Goal: Task Accomplishment & Management: Complete application form

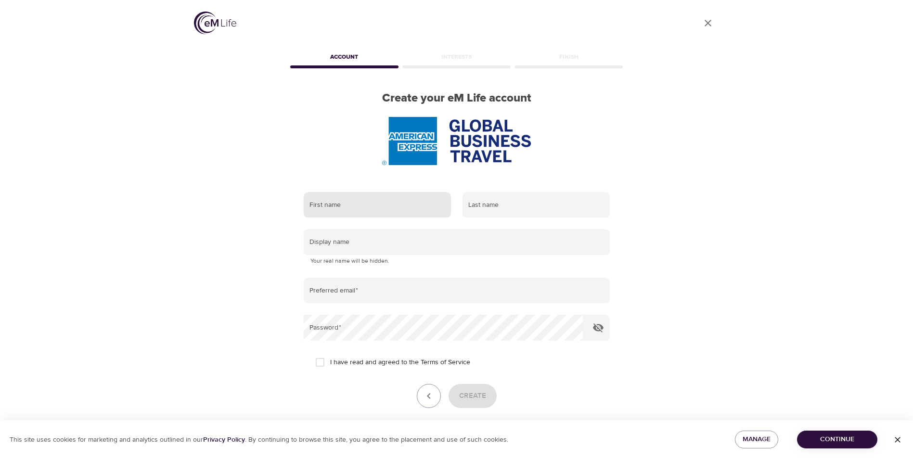
click at [389, 211] on input "text" at bounding box center [377, 205] width 147 height 26
type input "[PERSON_NAME]"
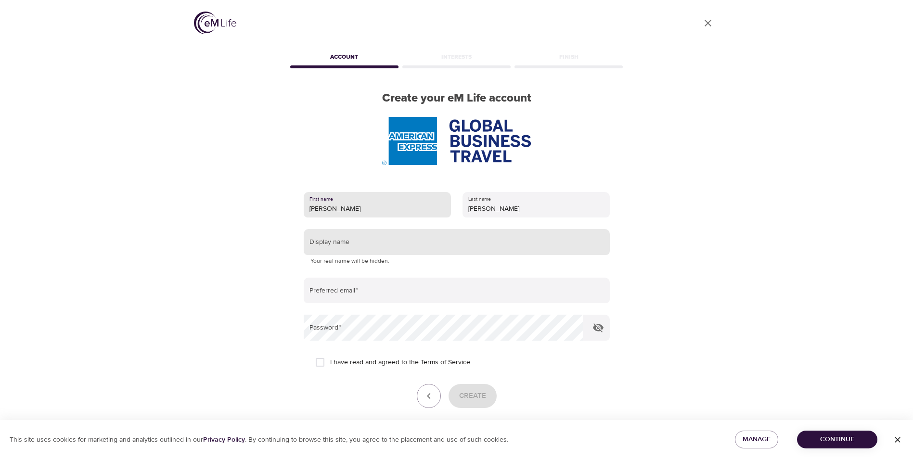
type input "[PERSON_NAME]"
click at [381, 244] on input "text" at bounding box center [457, 242] width 306 height 26
type input "c"
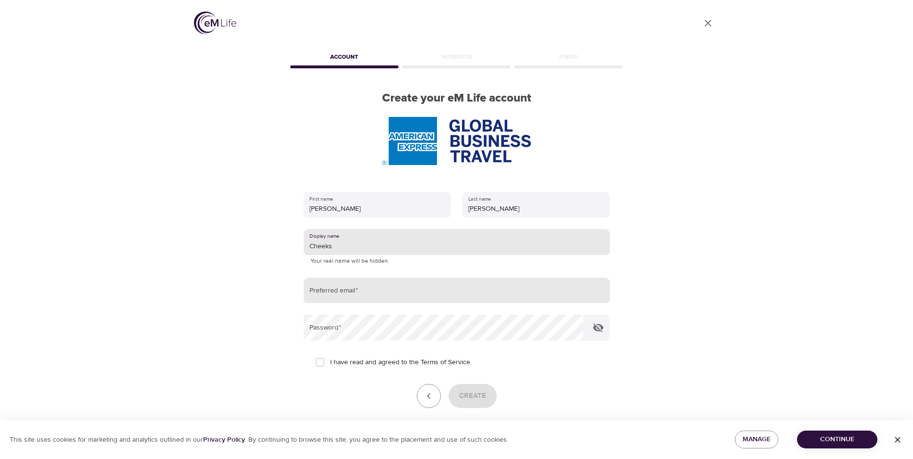
type input "Cheeks"
click at [368, 293] on input "email" at bounding box center [457, 291] width 306 height 26
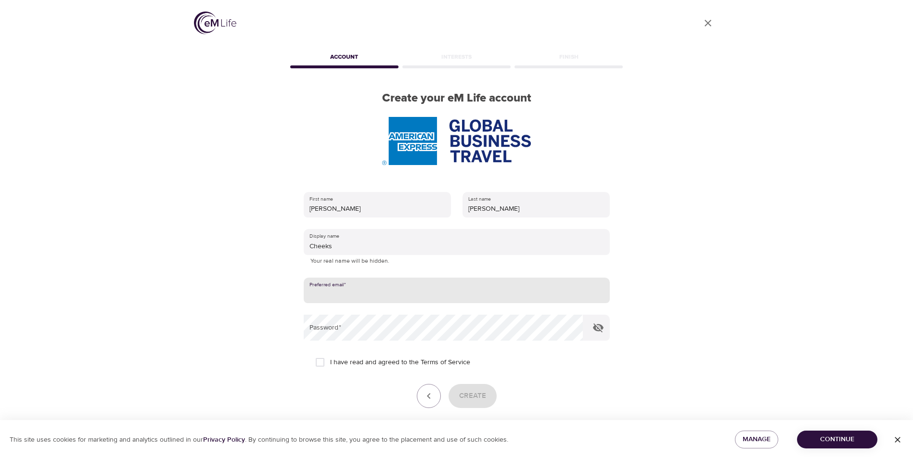
type input "[PERSON_NAME][EMAIL_ADDRESS][PERSON_NAME][DOMAIN_NAME]"
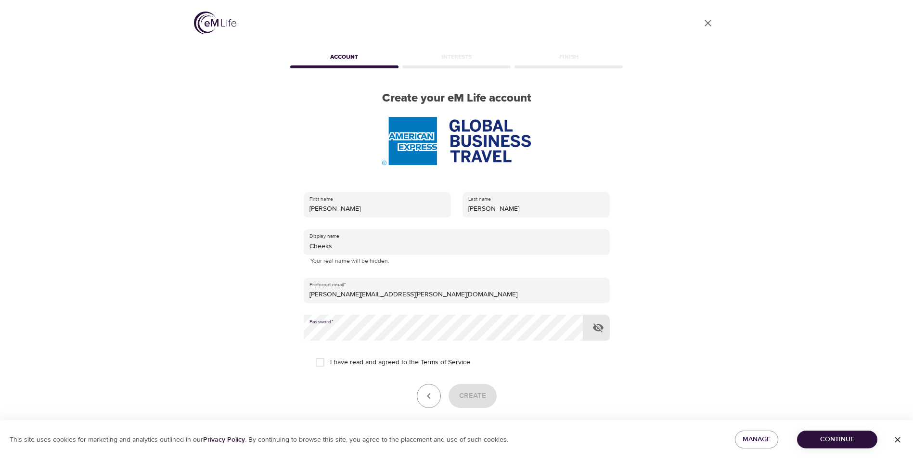
click at [601, 328] on icon "button" at bounding box center [598, 327] width 11 height 9
click at [323, 362] on input "I have read and agreed to the Terms of Service" at bounding box center [320, 362] width 20 height 20
checkbox input "true"
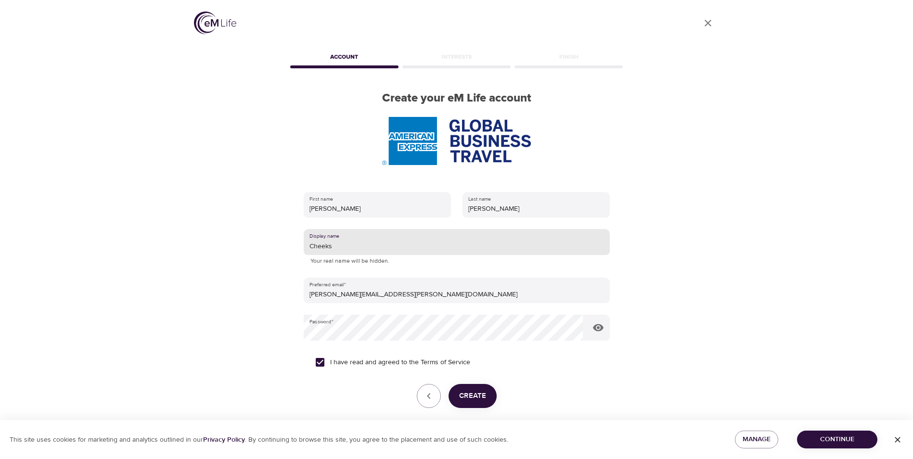
drag, startPoint x: 394, startPoint y: 245, endPoint x: 243, endPoint y: 237, distance: 151.8
click at [248, 237] on div "User Profile Account Interests Finish Create your eM Life account First name [P…" at bounding box center [456, 229] width 549 height 459
type input "SandieCheeks"
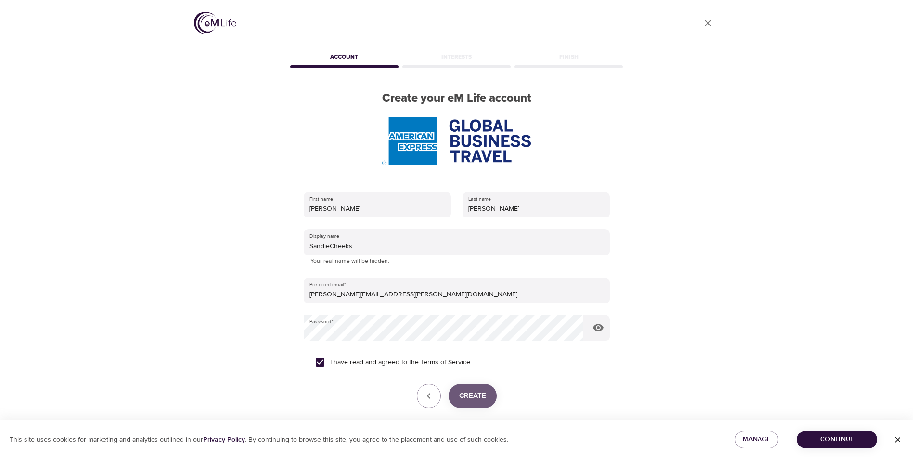
click at [473, 393] on span "Create" at bounding box center [472, 396] width 27 height 13
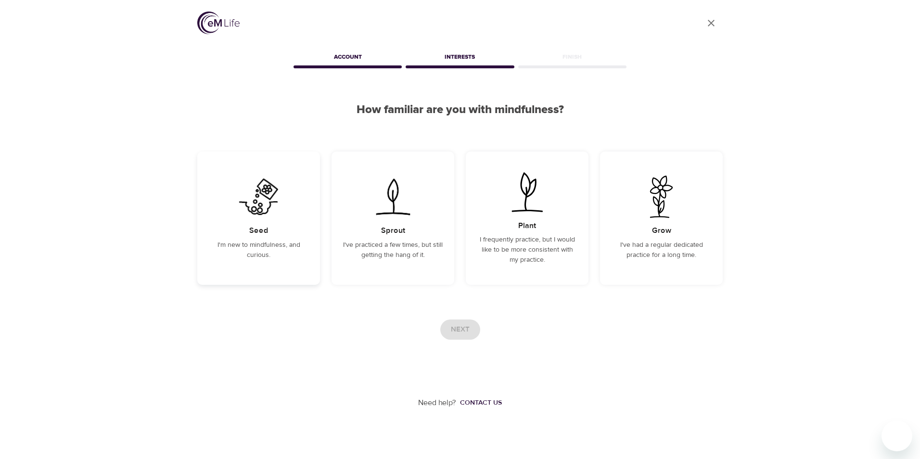
click at [269, 209] on img at bounding box center [258, 197] width 49 height 42
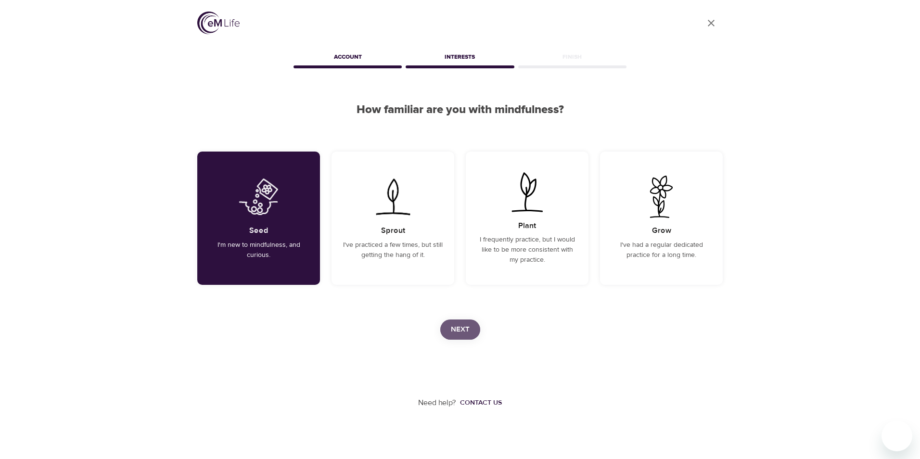
click at [461, 329] on span "Next" at bounding box center [460, 329] width 19 height 13
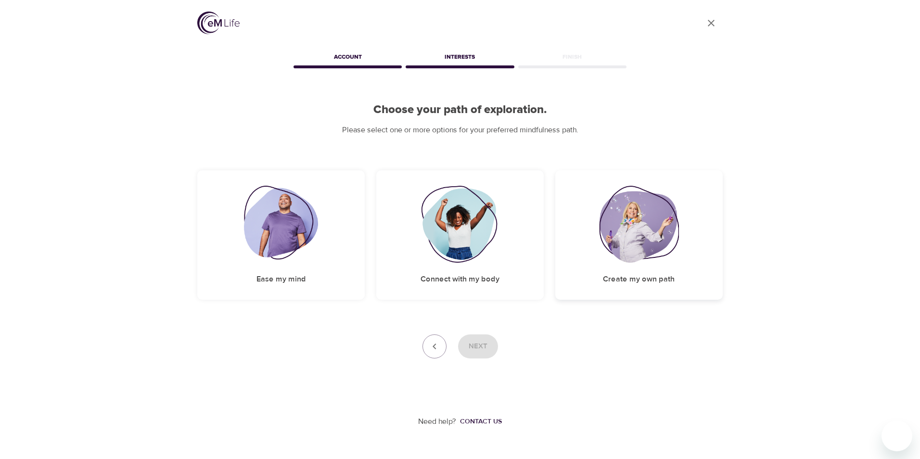
click at [633, 231] on img at bounding box center [639, 224] width 80 height 77
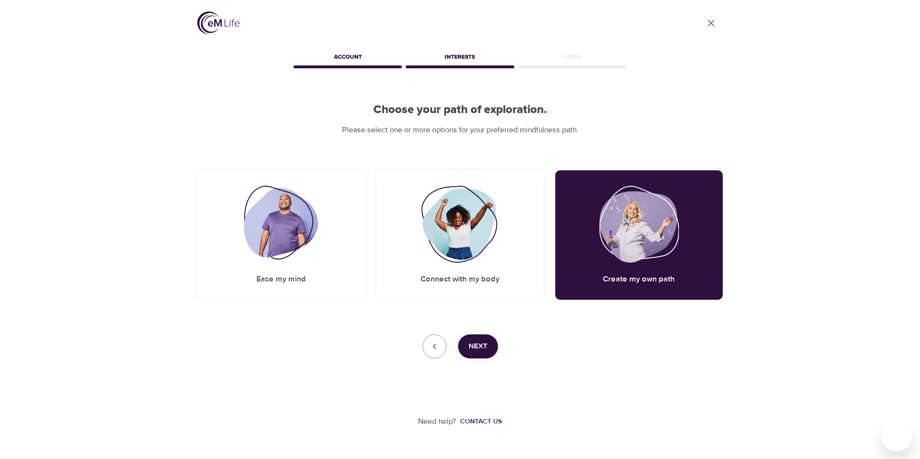
click at [476, 344] on span "Next" at bounding box center [478, 346] width 19 height 13
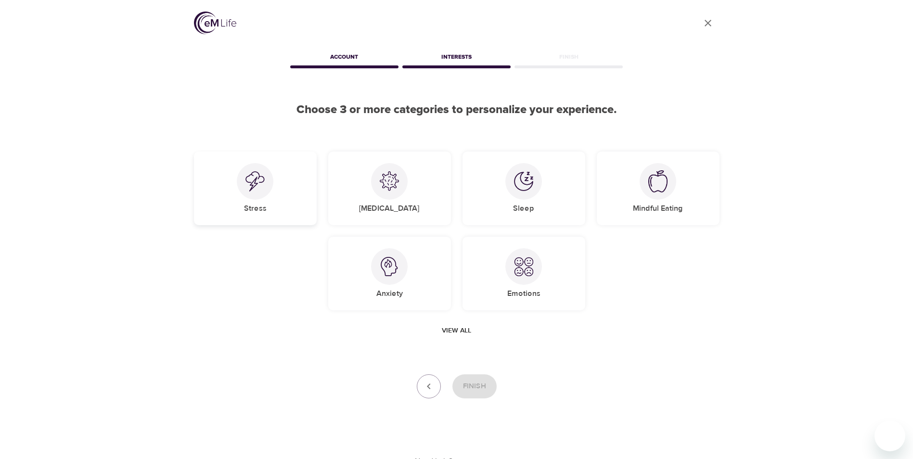
click at [251, 189] on img at bounding box center [255, 181] width 19 height 20
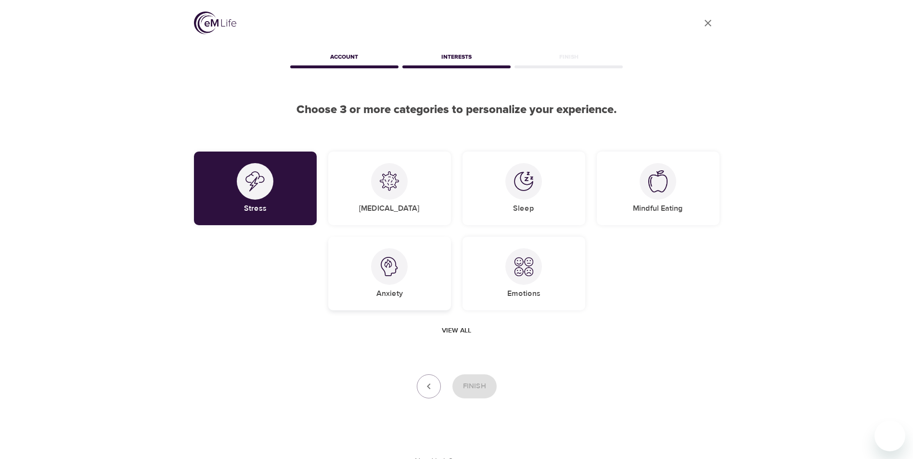
click at [407, 275] on div "Anxiety" at bounding box center [389, 274] width 123 height 74
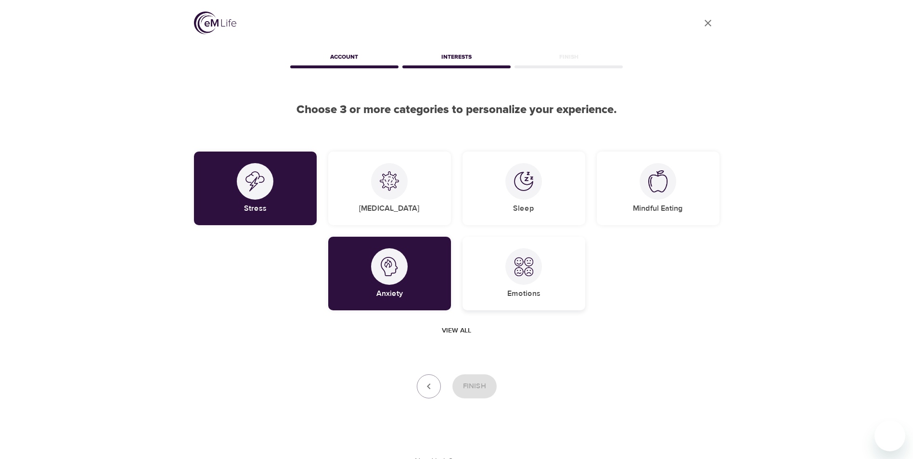
click at [555, 258] on div "Emotions" at bounding box center [524, 274] width 123 height 74
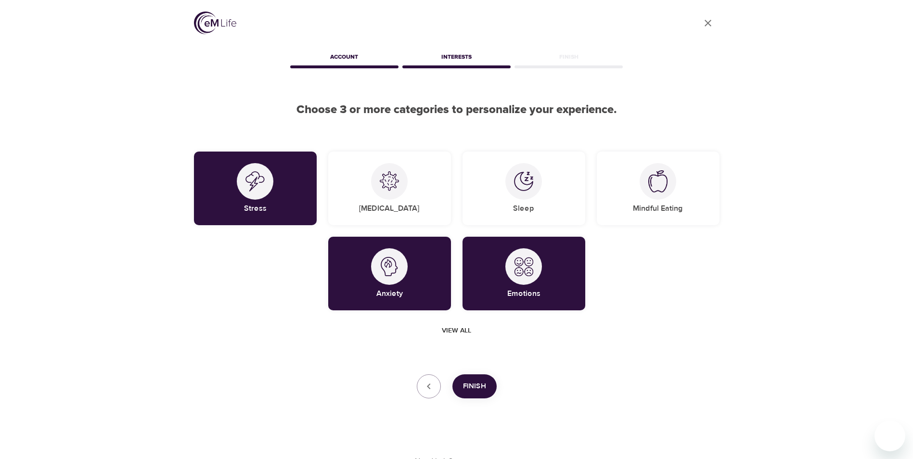
click at [477, 382] on span "Finish" at bounding box center [474, 386] width 23 height 13
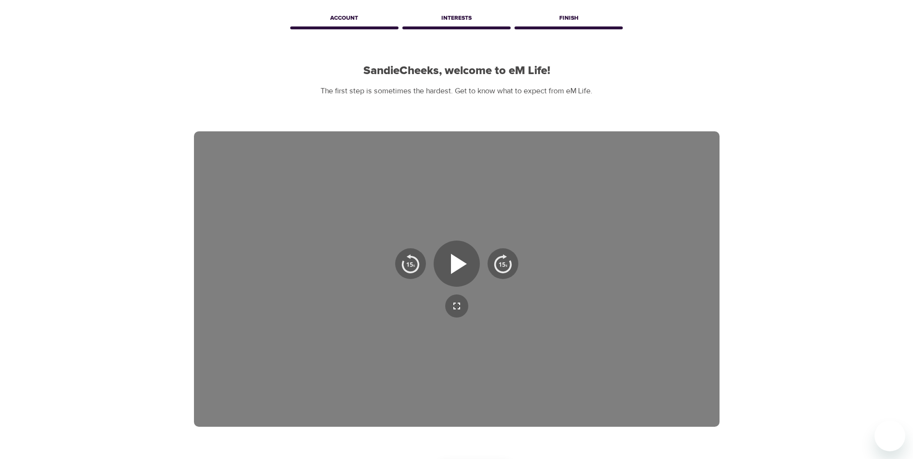
scroll to position [38, 0]
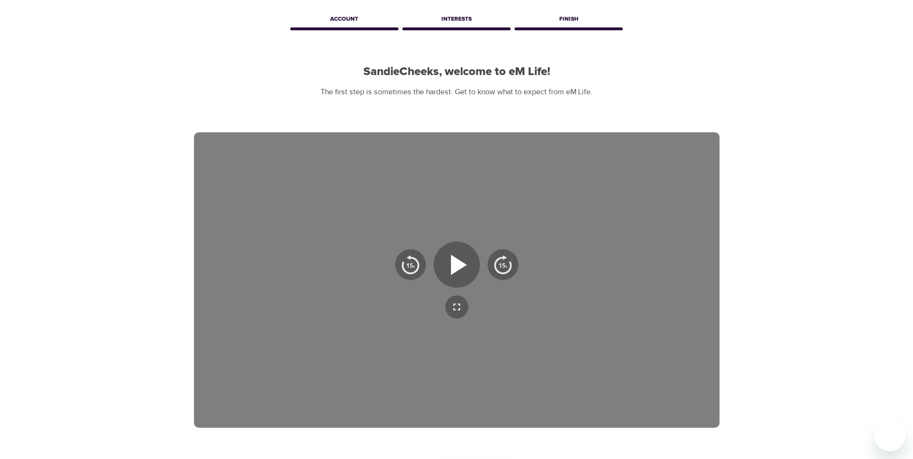
click at [632, 81] on div "SandieCheeks, welcome to eM Life! The first step is sometimes the hardest. Get …" at bounding box center [457, 81] width 526 height 33
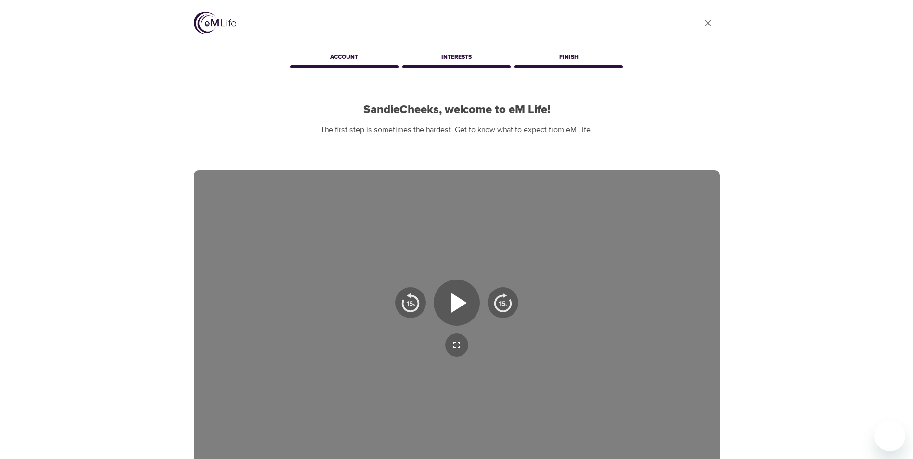
scroll to position [48, 0]
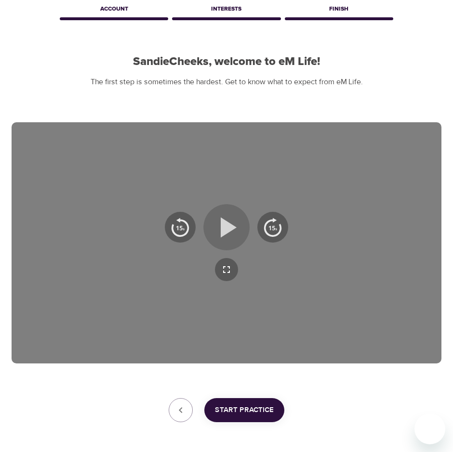
click at [228, 223] on icon "button" at bounding box center [228, 228] width 16 height 20
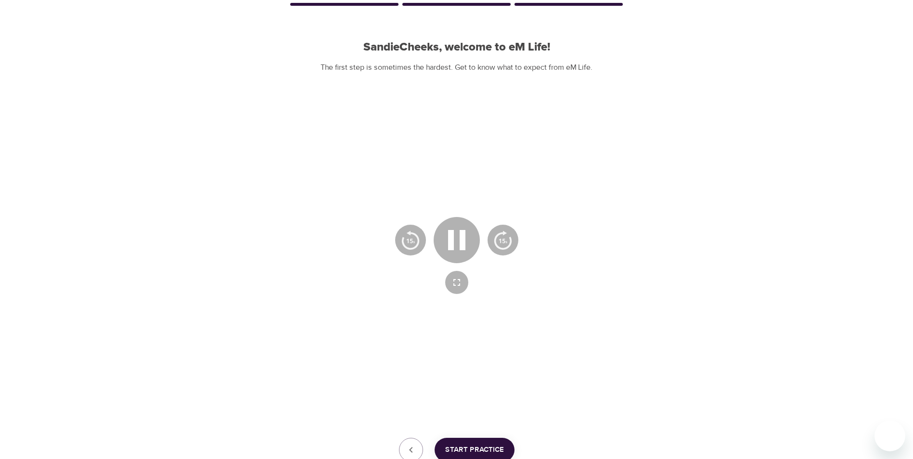
scroll to position [86, 0]
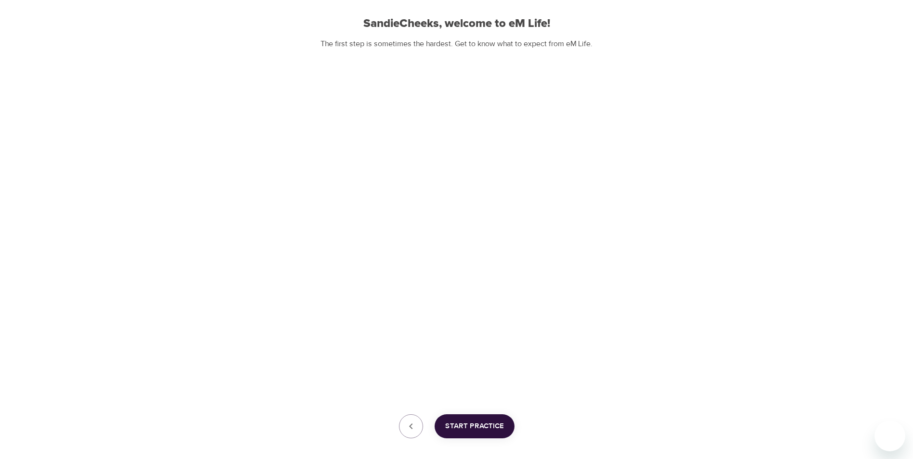
drag, startPoint x: 569, startPoint y: 181, endPoint x: 766, endPoint y: 129, distance: 203.5
click at [766, 129] on div "User Profile Account Interests Finish SandieCheeks, welcome to eM Life! The fir…" at bounding box center [456, 211] width 913 height 594
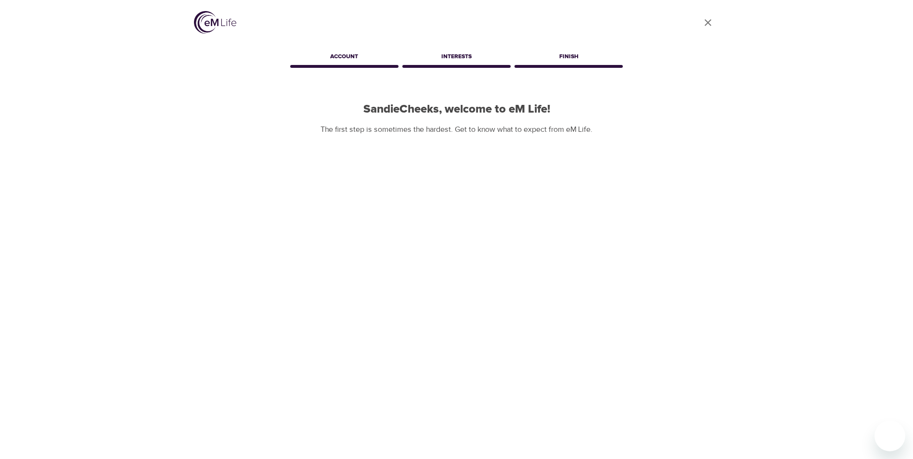
scroll to position [0, 0]
click at [349, 62] on div "Account" at bounding box center [344, 58] width 112 height 19
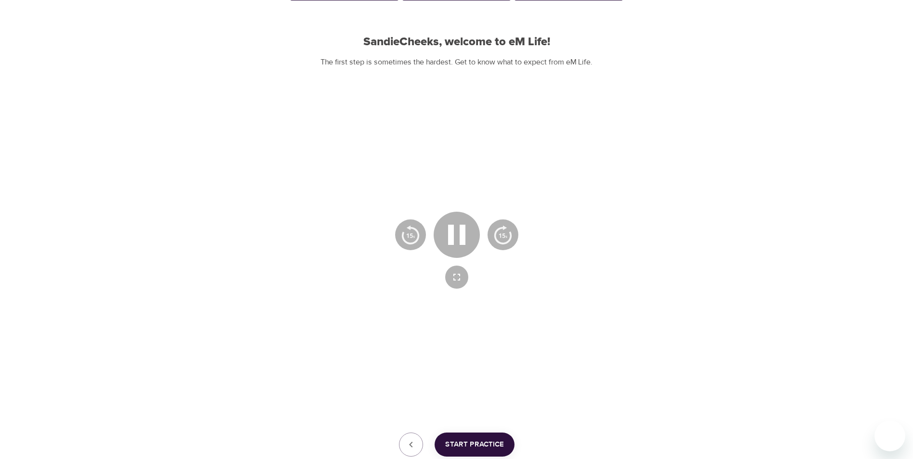
scroll to position [134, 0]
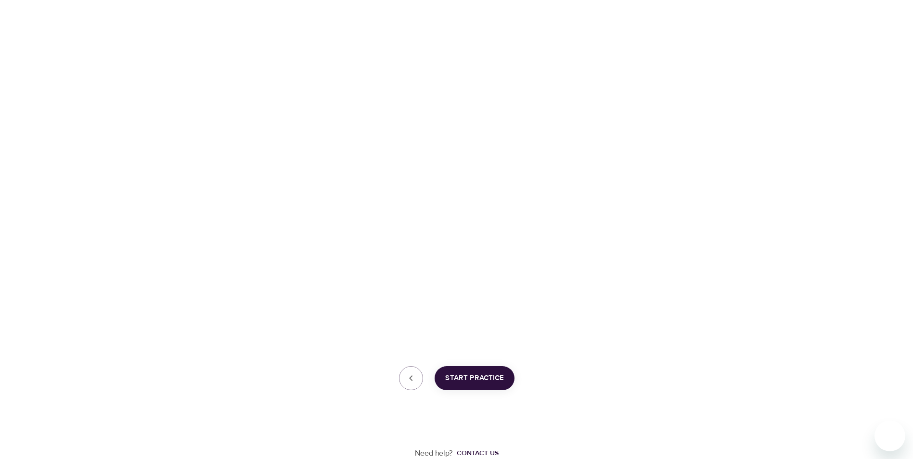
click at [411, 377] on icon "button" at bounding box center [411, 379] width 12 height 12
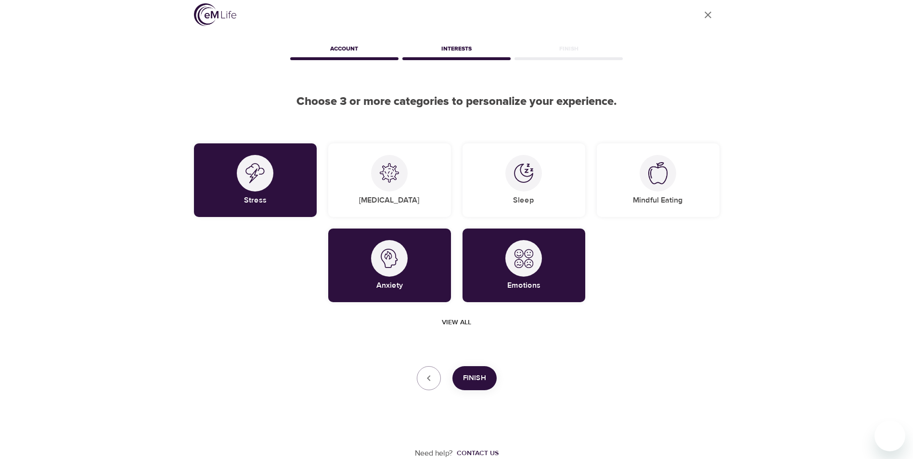
scroll to position [0, 0]
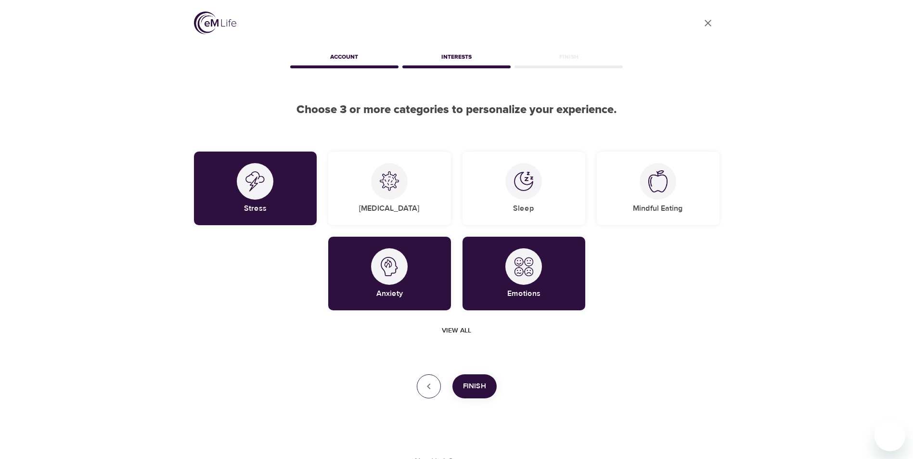
click at [428, 385] on icon "button" at bounding box center [429, 387] width 12 height 12
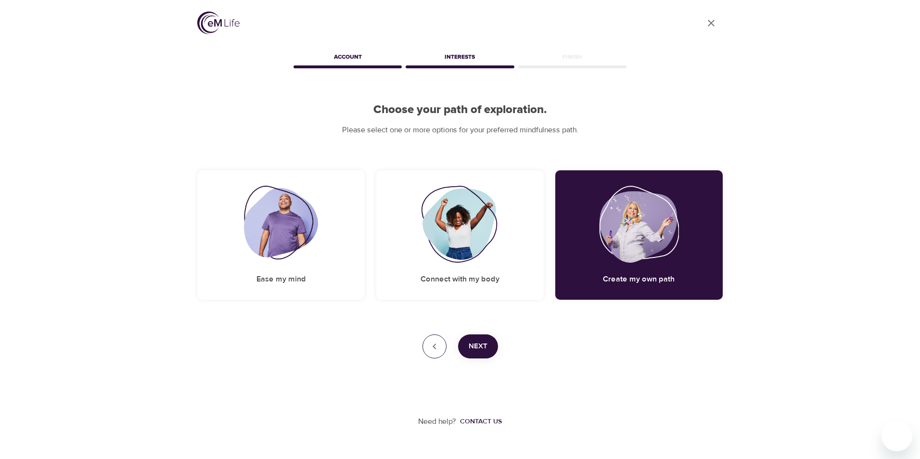
click at [431, 347] on icon "button" at bounding box center [435, 347] width 12 height 12
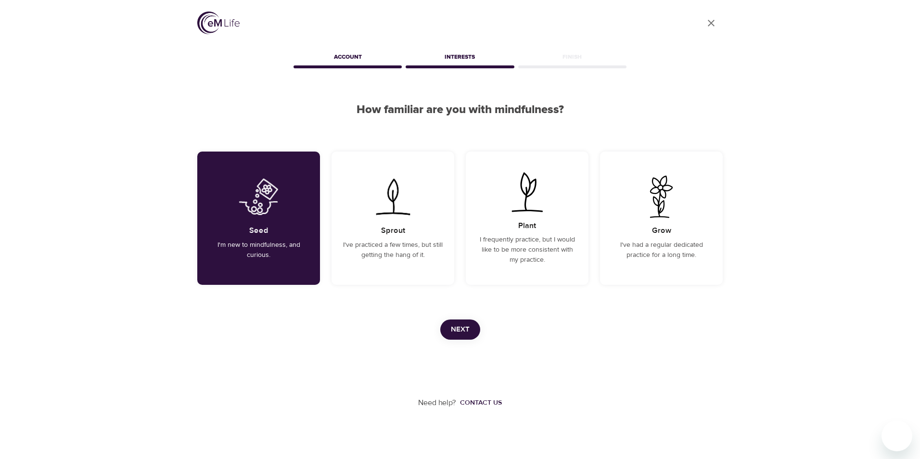
click at [465, 327] on span "Next" at bounding box center [460, 329] width 19 height 13
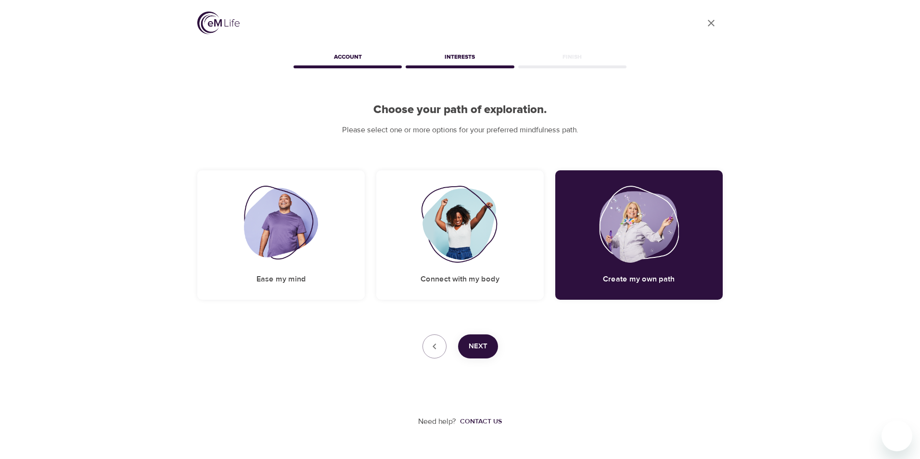
click at [477, 346] on span "Next" at bounding box center [478, 346] width 19 height 13
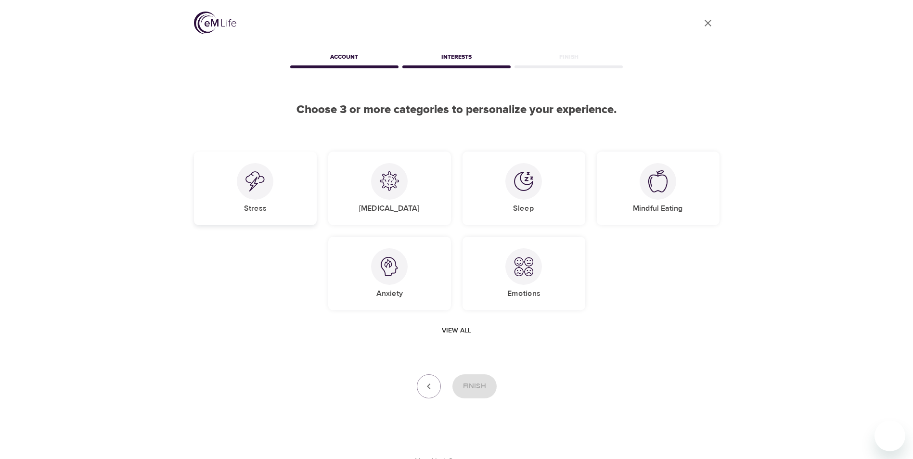
click at [281, 195] on div "Stress" at bounding box center [255, 189] width 123 height 74
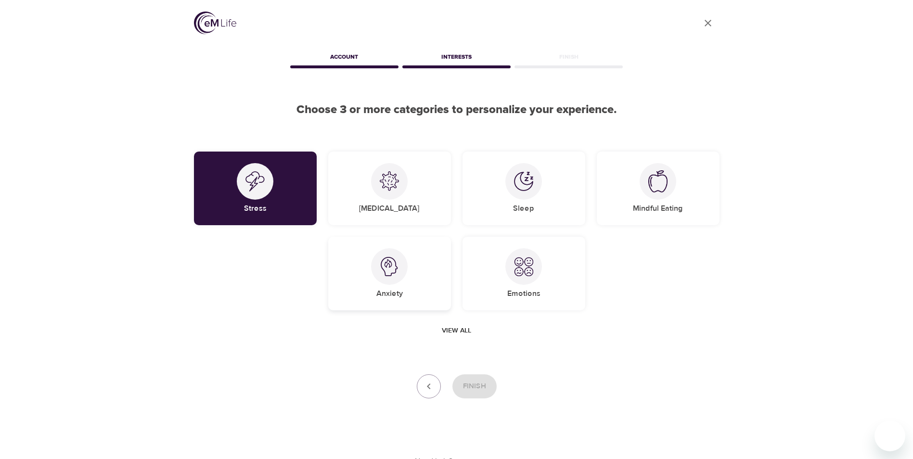
click at [370, 267] on div "Anxiety" at bounding box center [389, 274] width 123 height 74
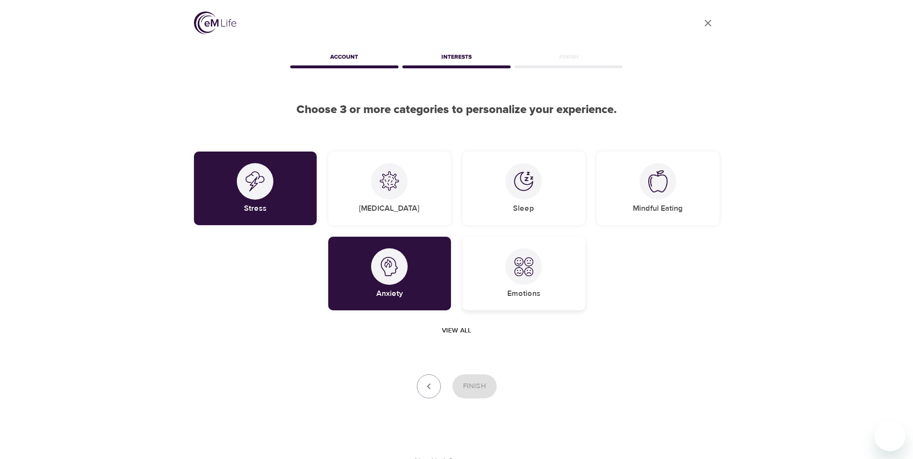
click at [529, 277] on div at bounding box center [523, 266] width 37 height 37
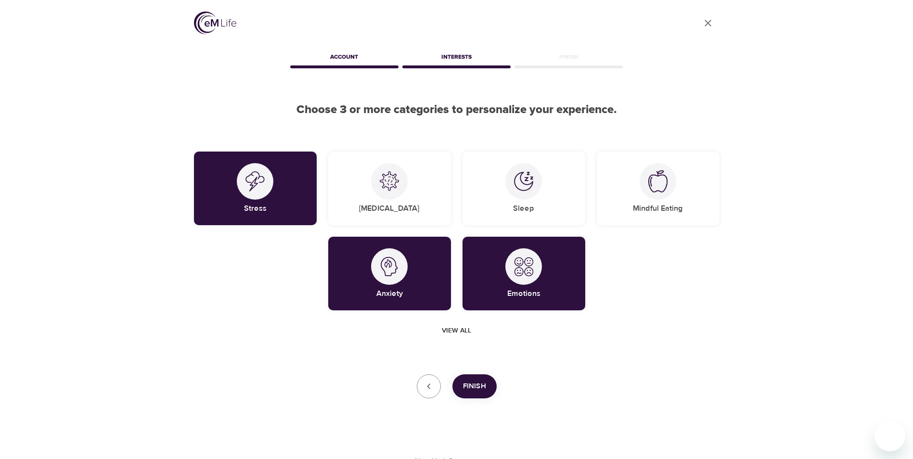
click at [478, 385] on span "Finish" at bounding box center [474, 386] width 23 height 13
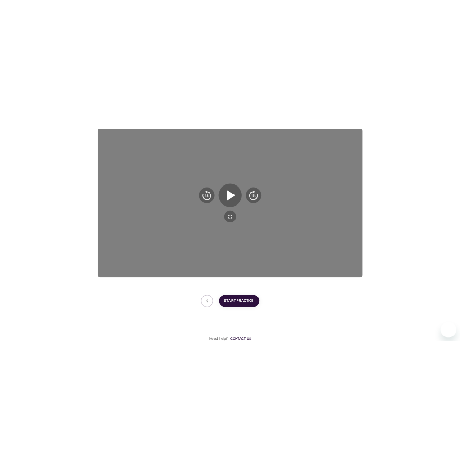
scroll to position [87, 0]
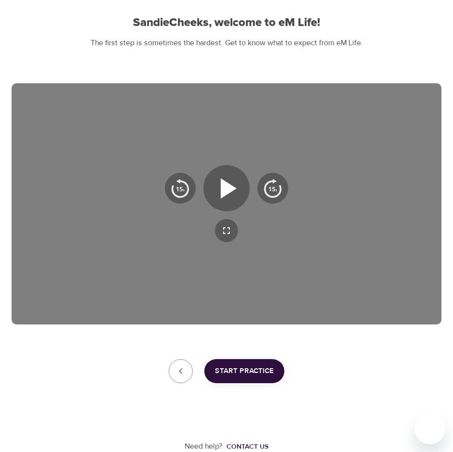
click at [241, 375] on span "Start Practice" at bounding box center [244, 371] width 59 height 13
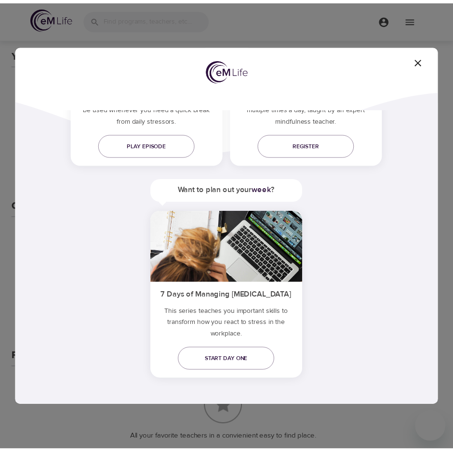
scroll to position [78, 0]
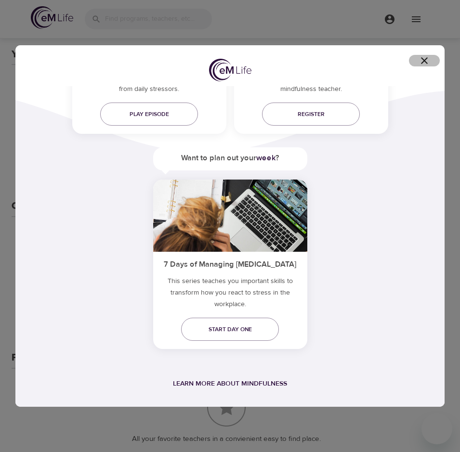
click at [425, 62] on icon "button" at bounding box center [424, 60] width 7 height 7
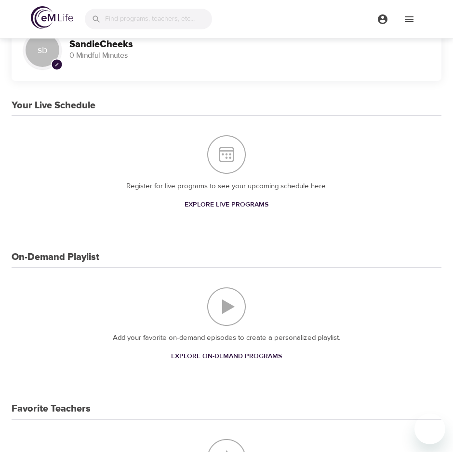
scroll to position [0, 0]
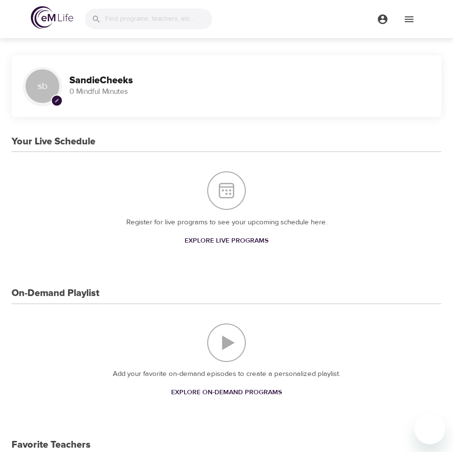
click at [55, 103] on span "pencil" at bounding box center [57, 101] width 12 height 12
click at [45, 84] on div "sb" at bounding box center [42, 86] width 39 height 39
click at [404, 20] on icon "menu" at bounding box center [409, 19] width 12 height 12
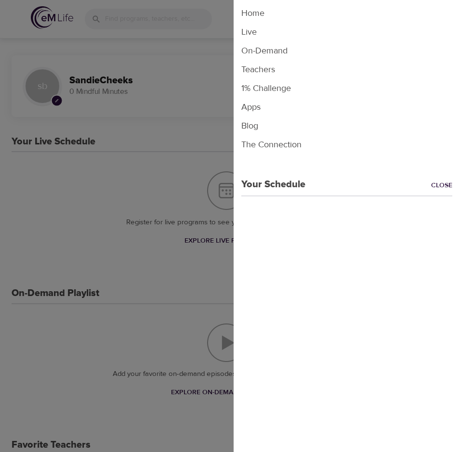
click at [123, 90] on div at bounding box center [230, 226] width 460 height 452
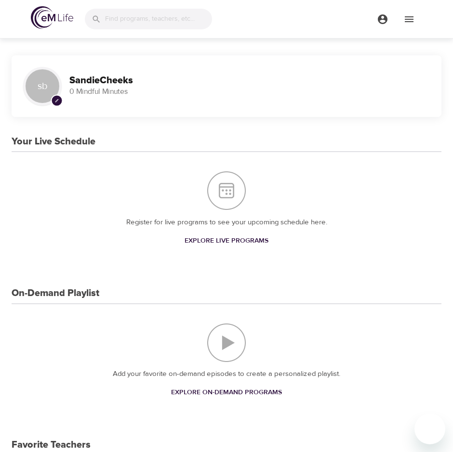
click at [381, 18] on icon "menu" at bounding box center [382, 19] width 12 height 12
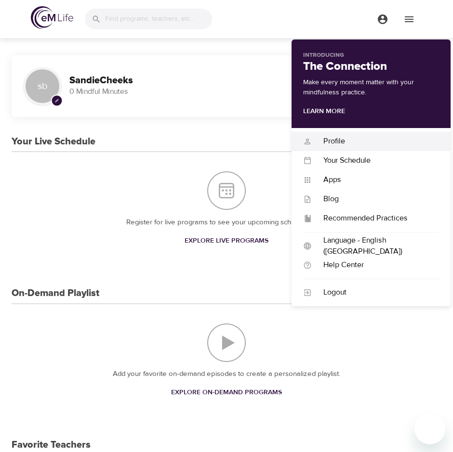
click at [361, 142] on div "Profile" at bounding box center [374, 141] width 127 height 11
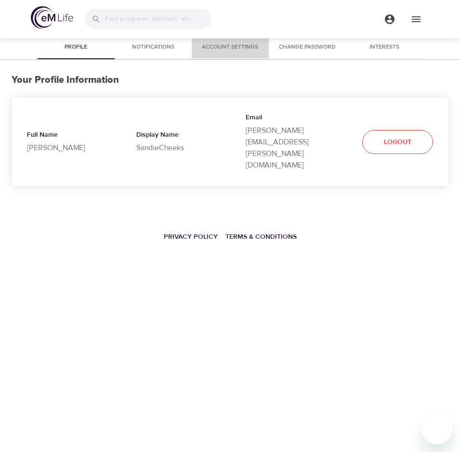
click at [217, 45] on span "Account Settings" at bounding box center [229, 47] width 65 height 10
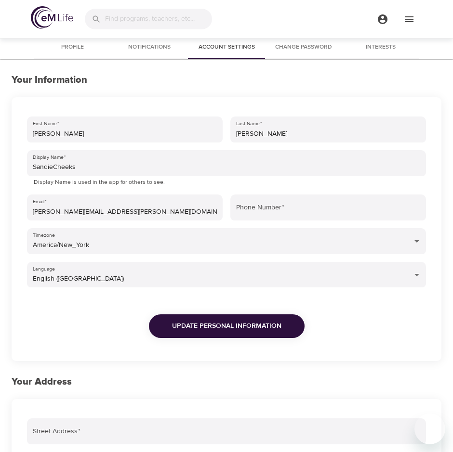
click at [70, 47] on span "Profile" at bounding box center [71, 47] width 65 height 10
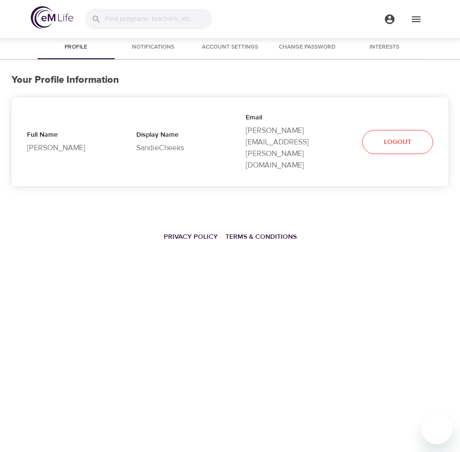
click at [64, 17] on img at bounding box center [52, 17] width 42 height 23
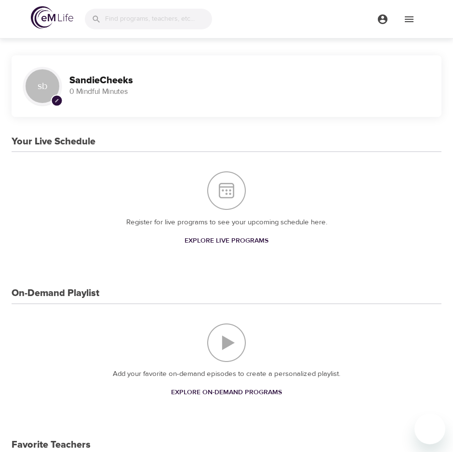
click at [323, 152] on div "Register for live programs to see your upcoming schedule here. Explore Live Pro…" at bounding box center [226, 210] width 429 height 116
